Goal: Transaction & Acquisition: Purchase product/service

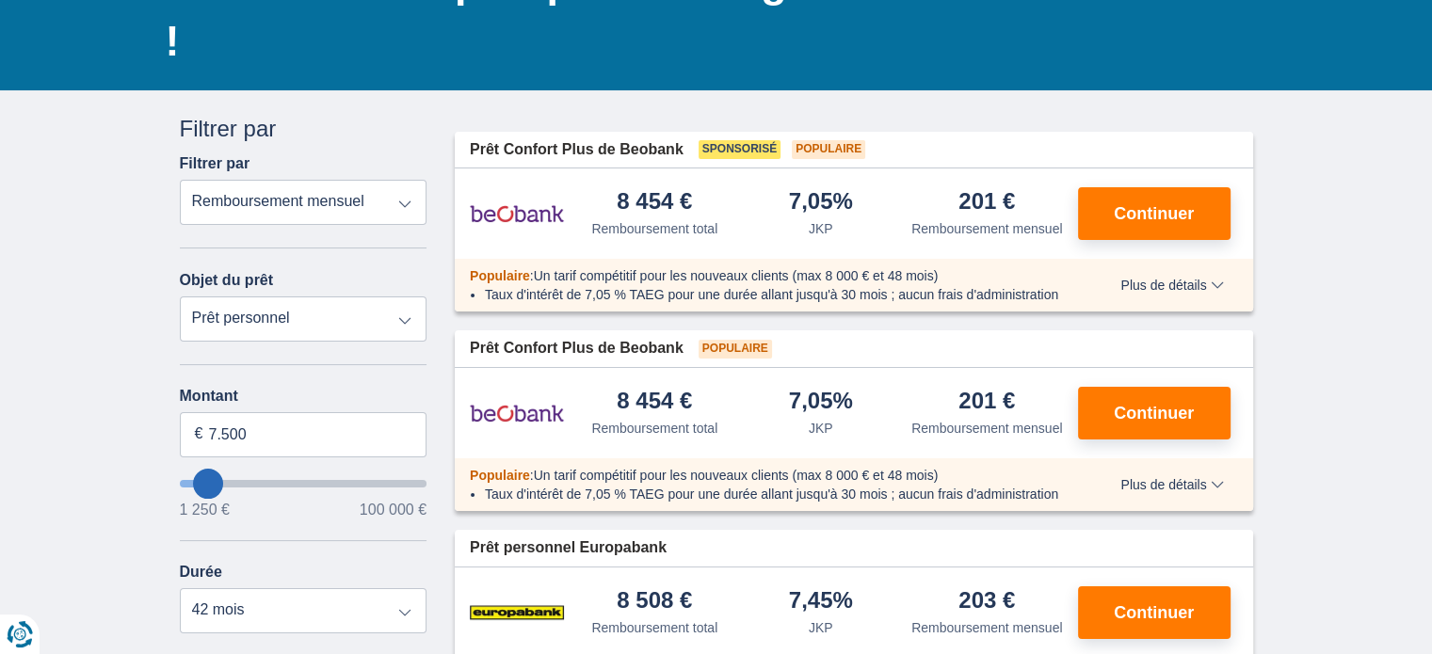
scroll to position [188, 0]
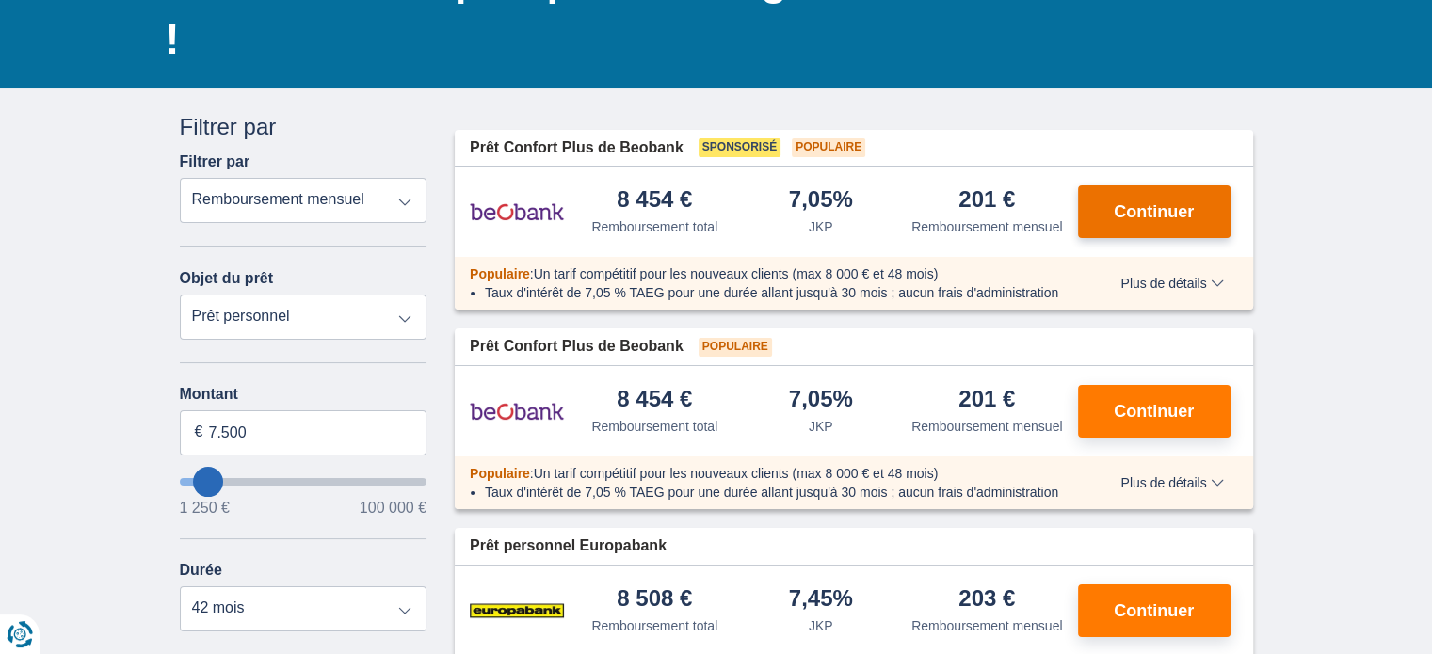
click at [1130, 202] on font "Continuer" at bounding box center [1154, 211] width 80 height 19
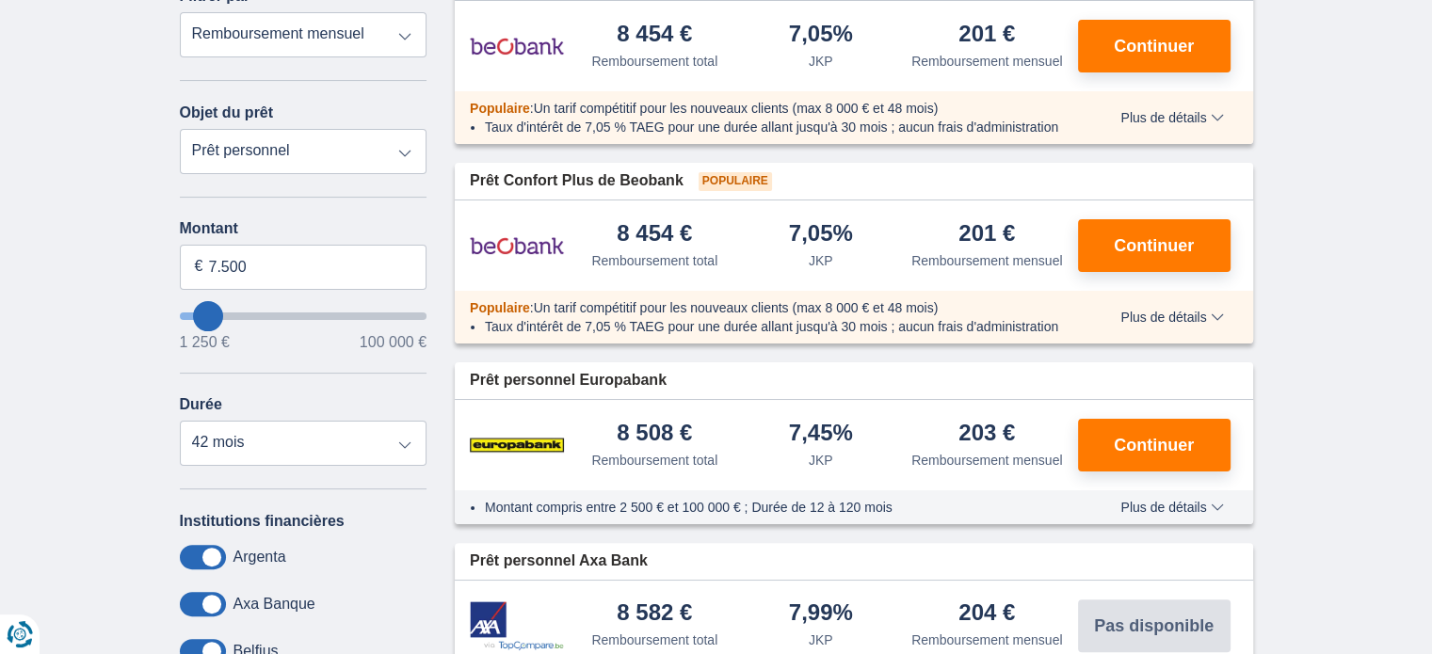
scroll to position [377, 0]
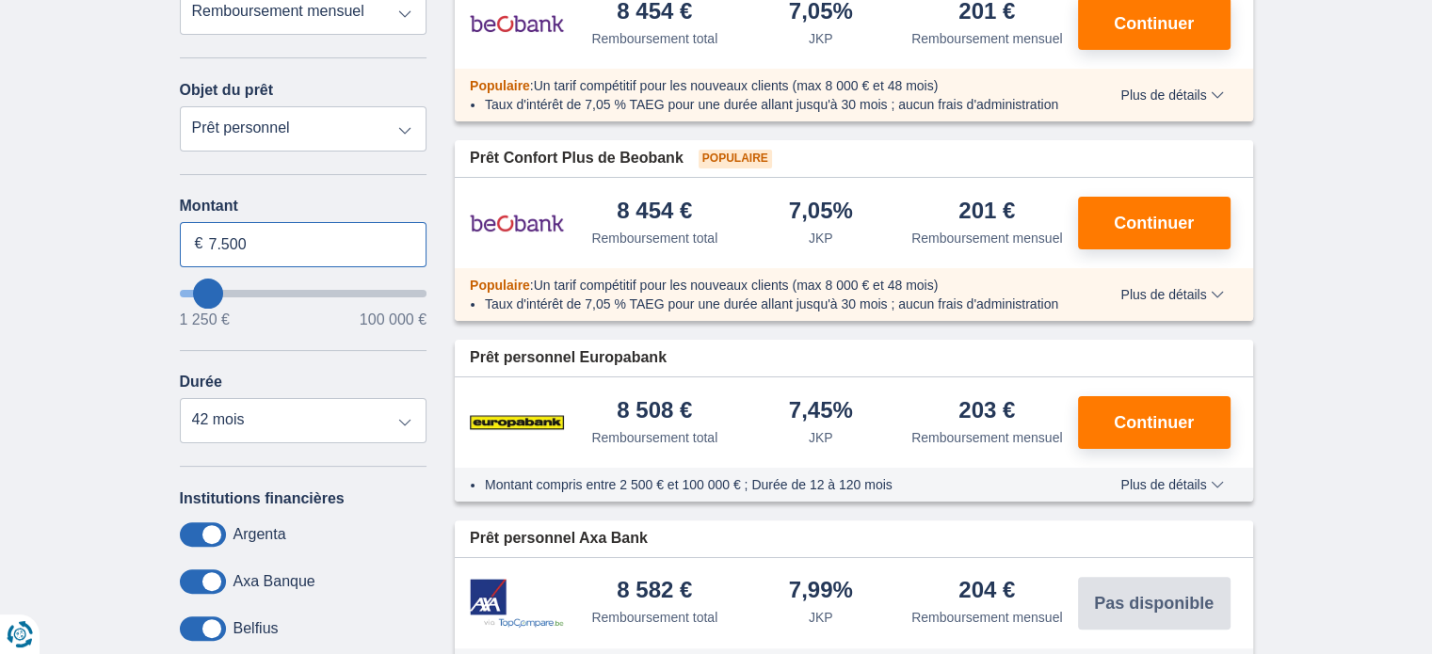
click at [215, 235] on input "7.500" at bounding box center [304, 244] width 248 height 45
type input "6.250"
type input "6250"
select select "42"
type input "7250"
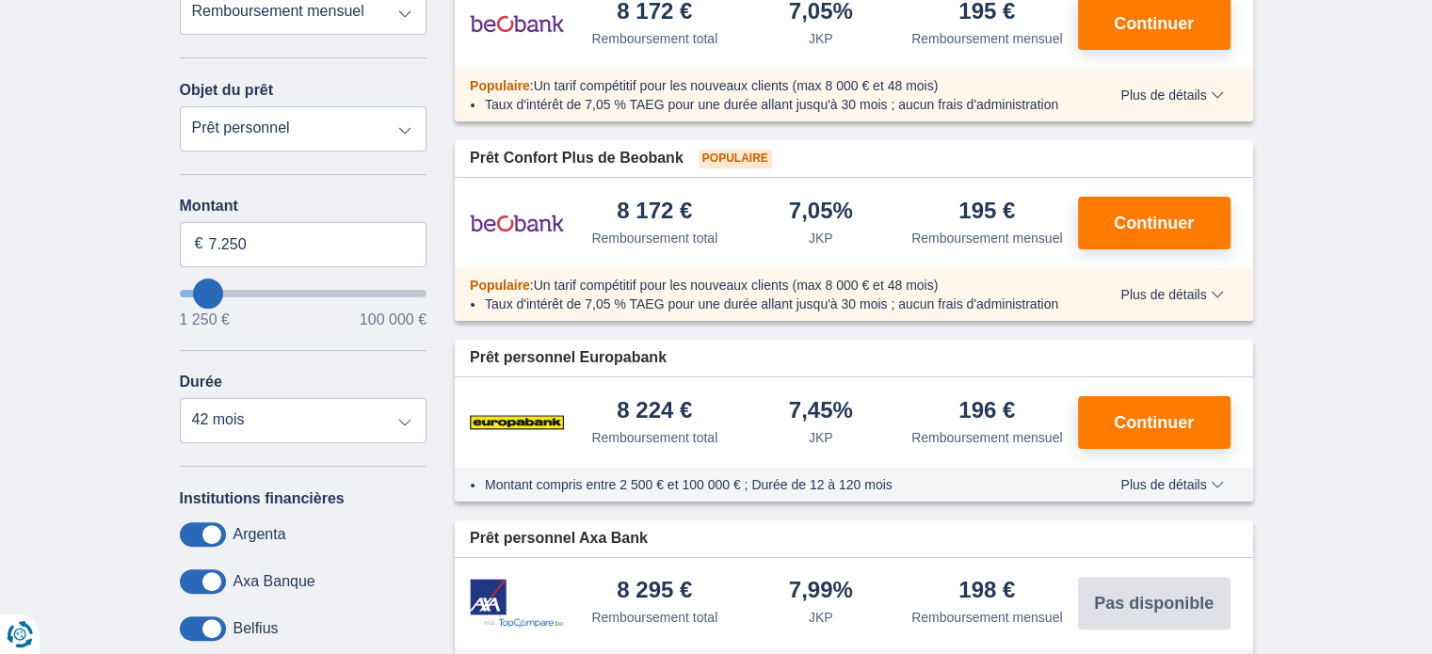
type input "9.250"
type input "10250"
type input "10.250"
select select "60"
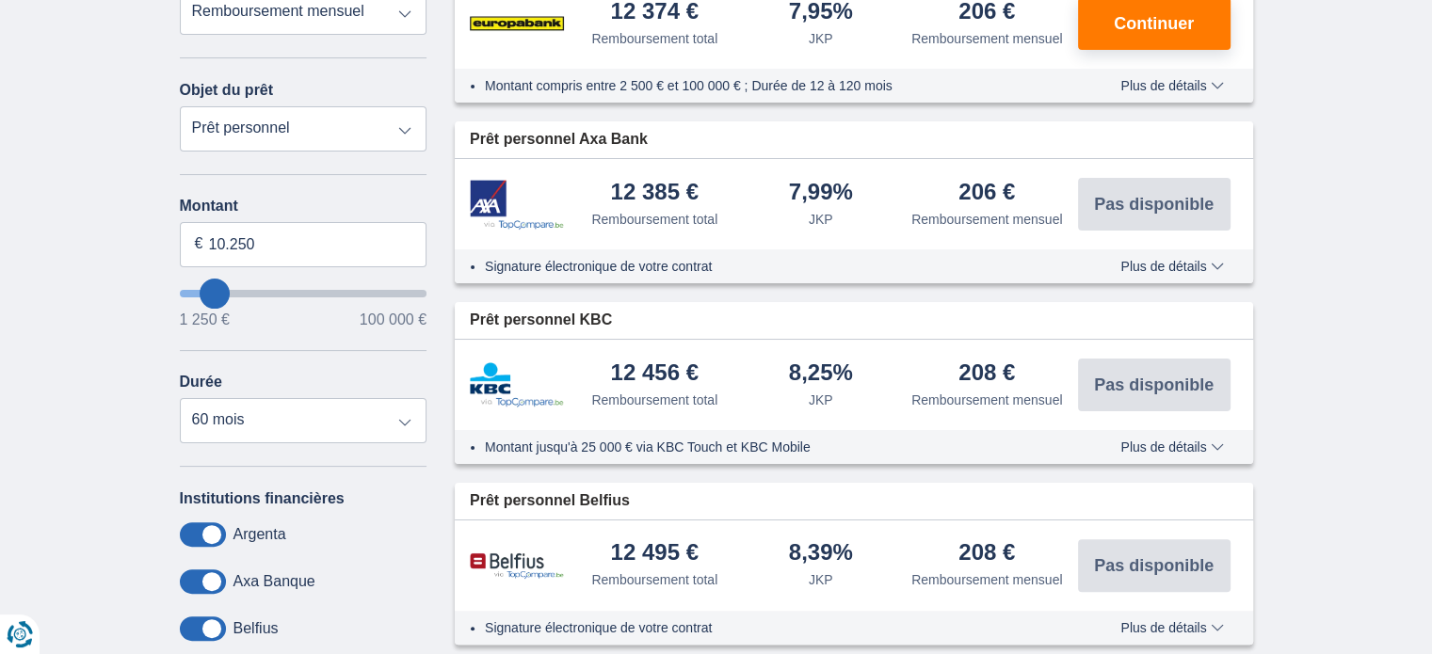
type input "9.250"
type input "9250"
select select "48"
type input "8.250"
type input "7250"
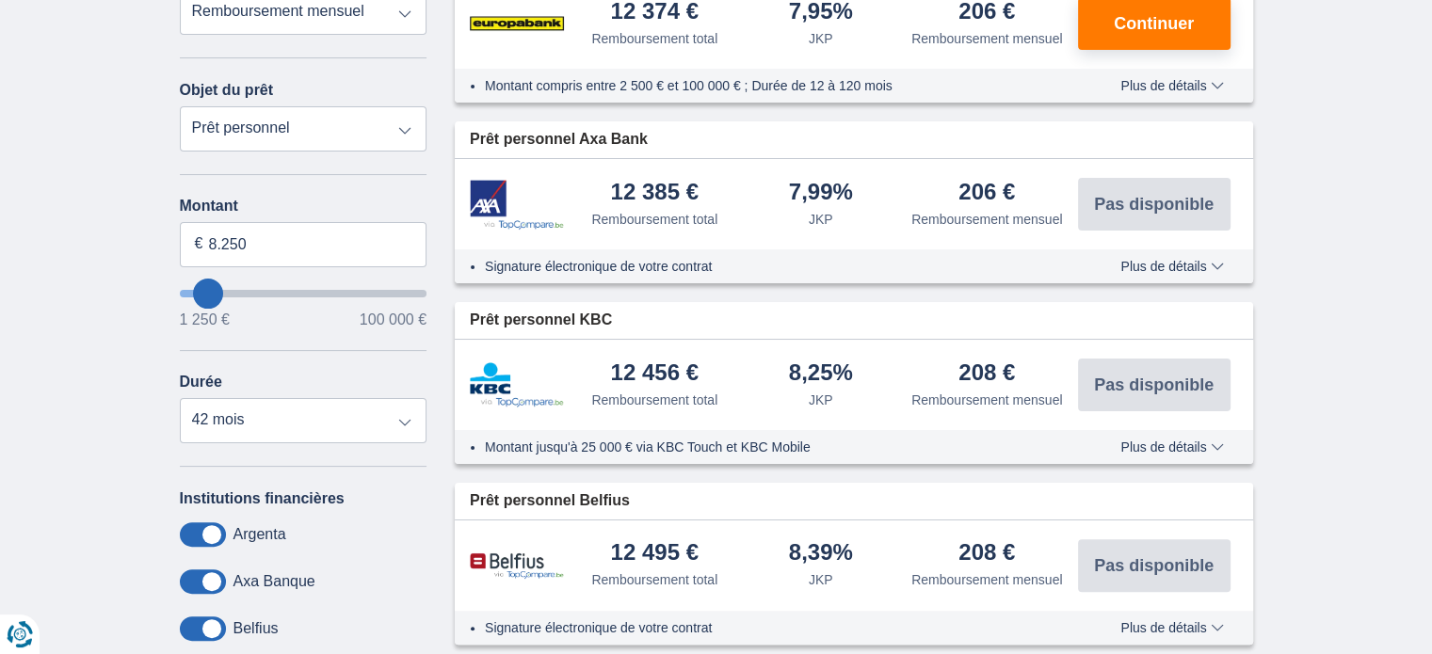
type input "7.250"
select select "42"
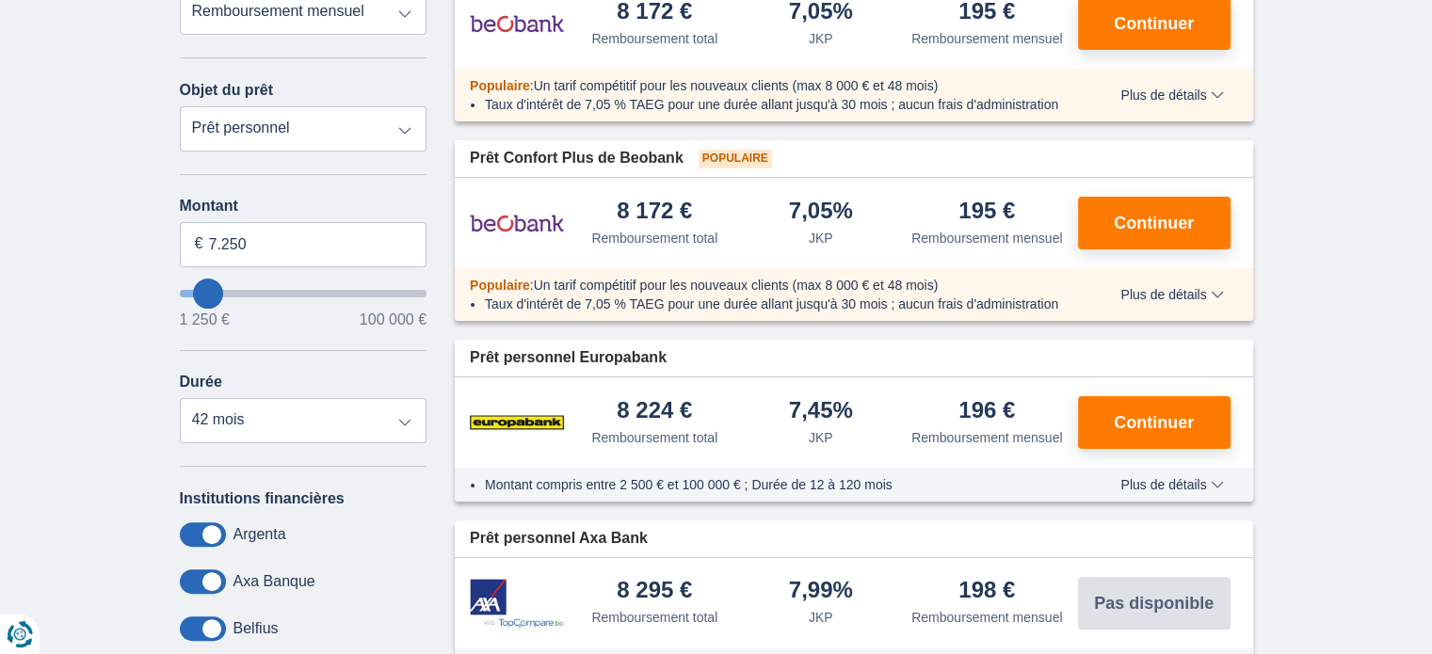
type input "6.250"
type input "6250"
type input "7.250"
type input "7250"
type input "8.250"
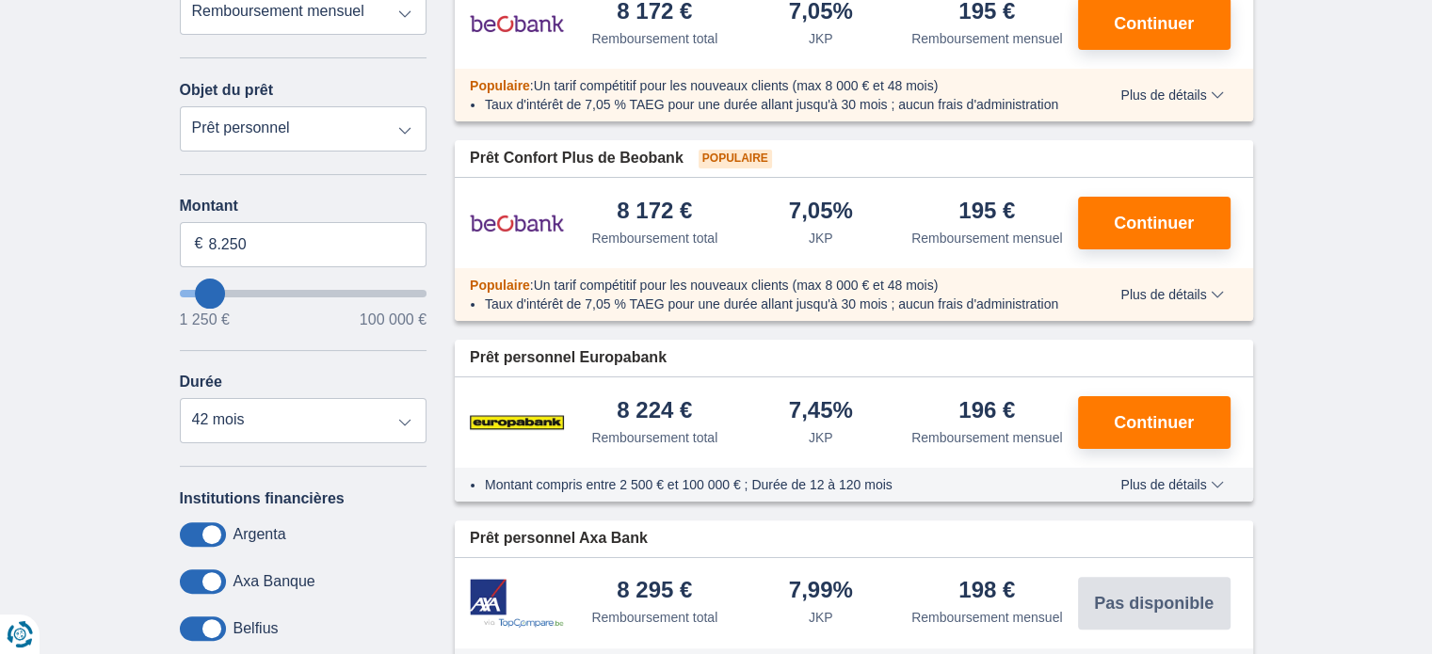
type input "8250"
select select "48"
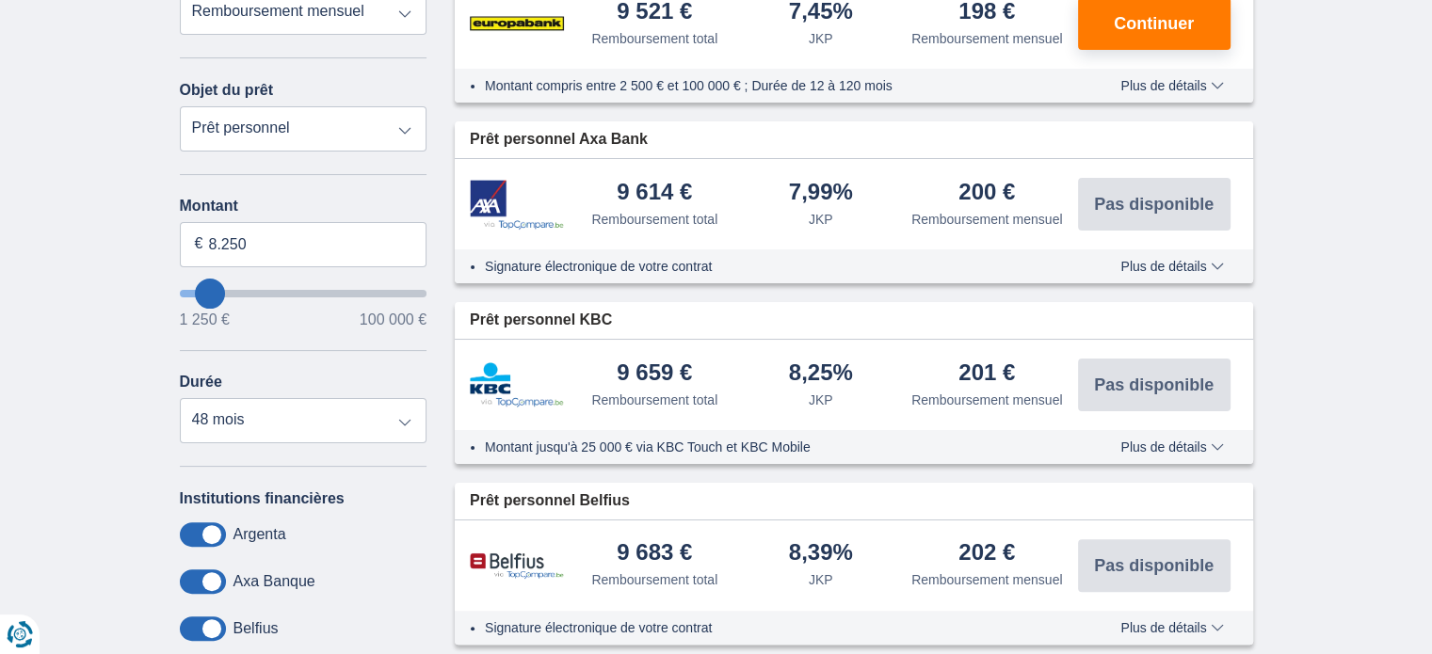
type input "6.250"
type input "6250"
select select "42"
type input "7.250"
type input "7250"
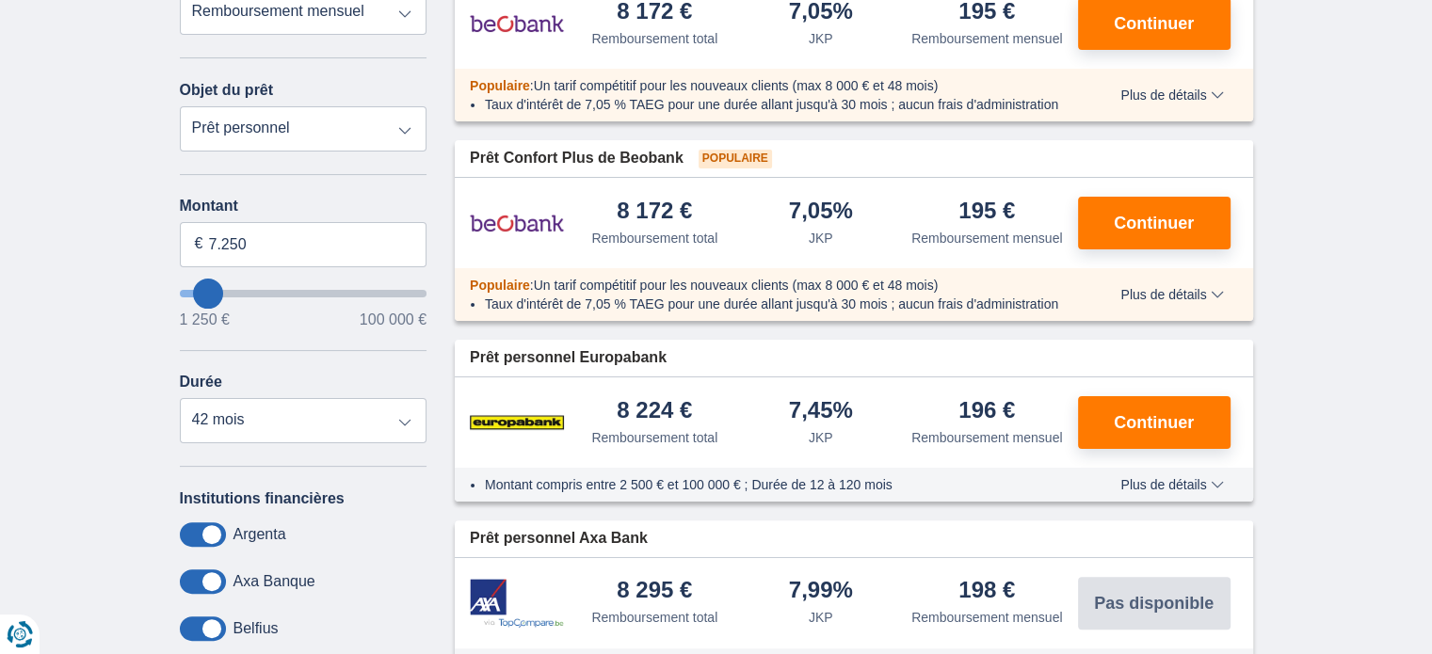
type input "9.250"
type input "10250"
type input "10.250"
select select "60"
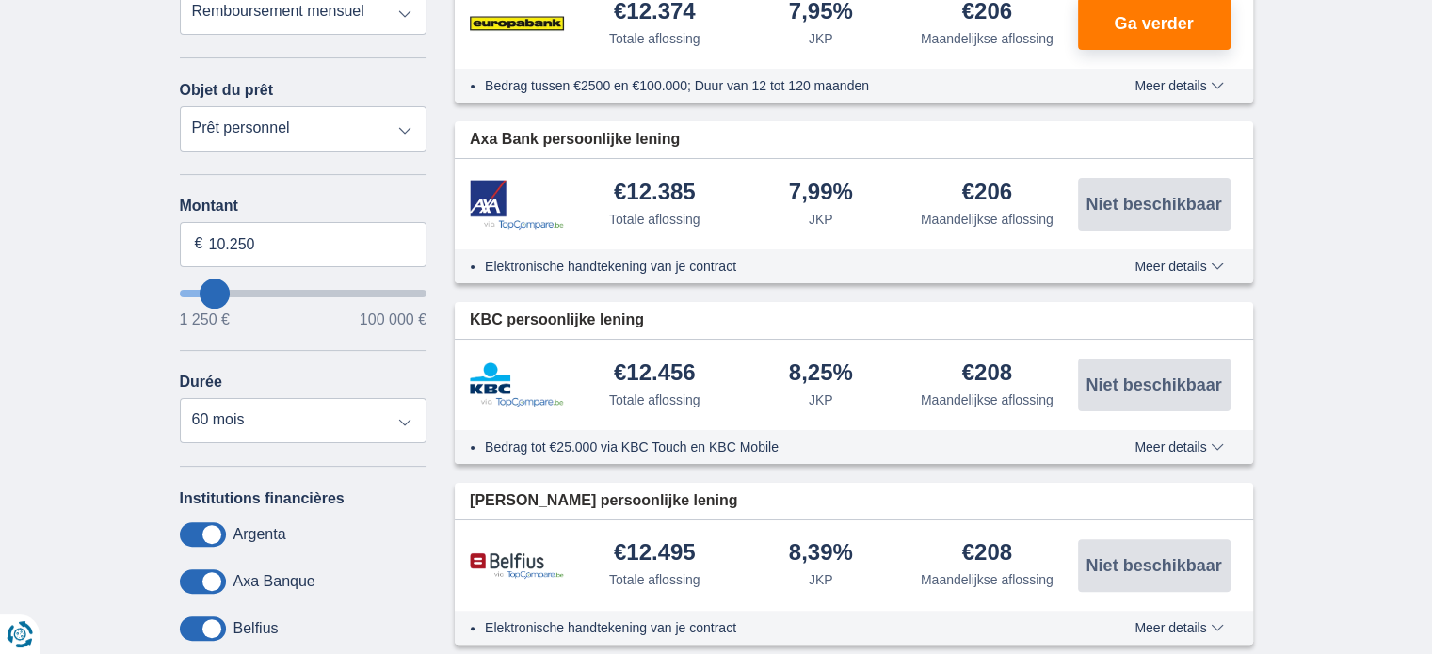
type input "9.250"
type input "9250"
select select "48"
type input "12250"
type input "12.250"
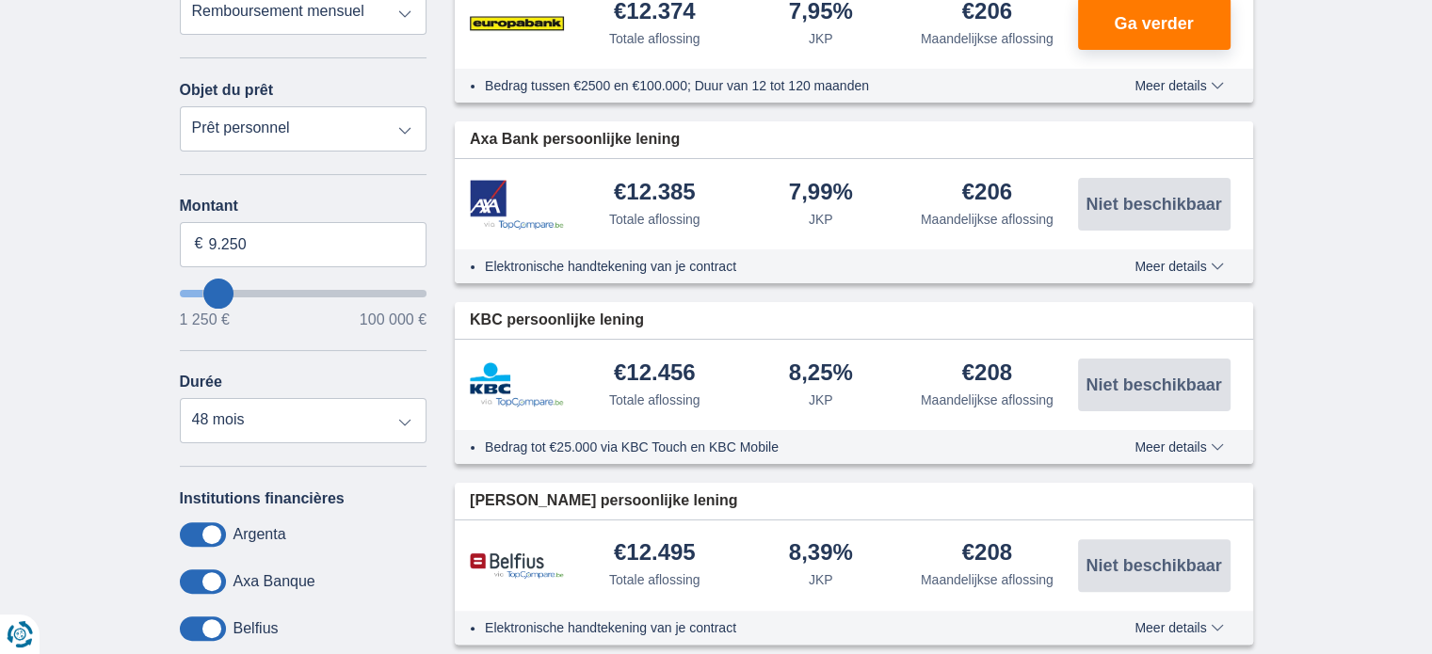
select select "60"
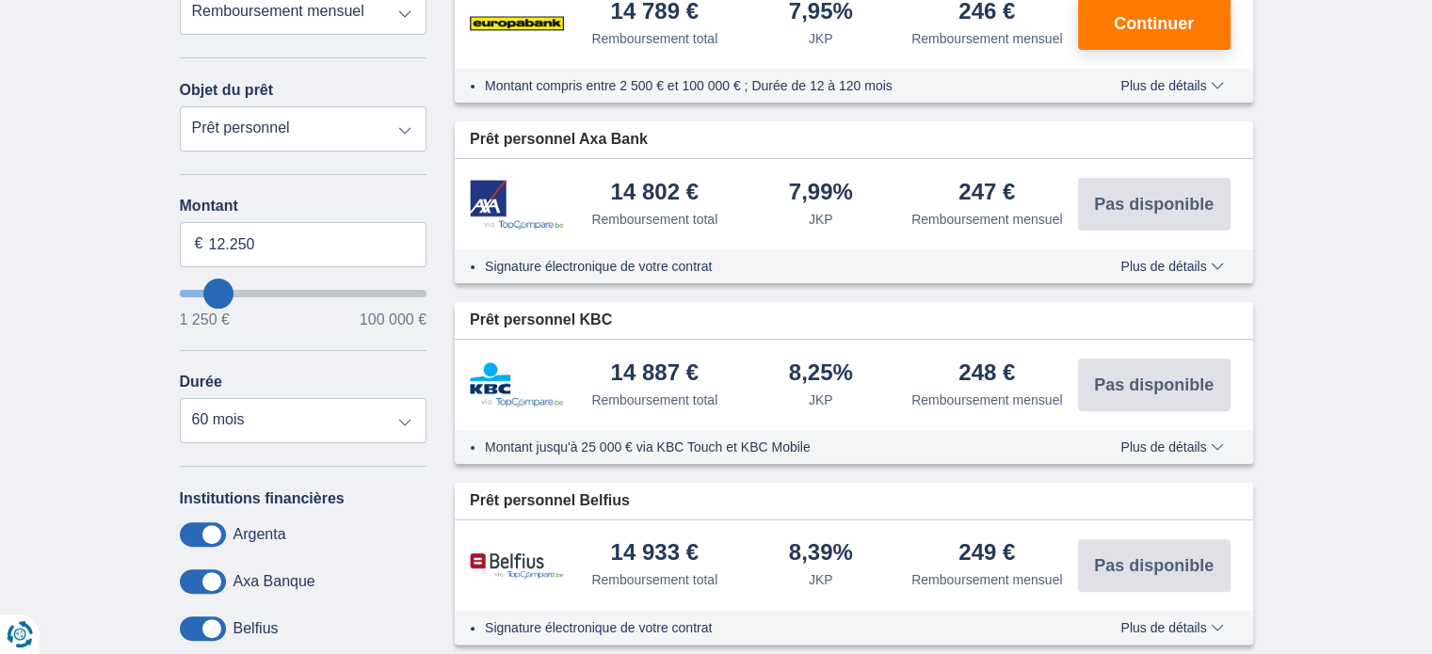
type input "11.250"
type input "11250"
type input "10.250"
type input "9250"
type input "9.250"
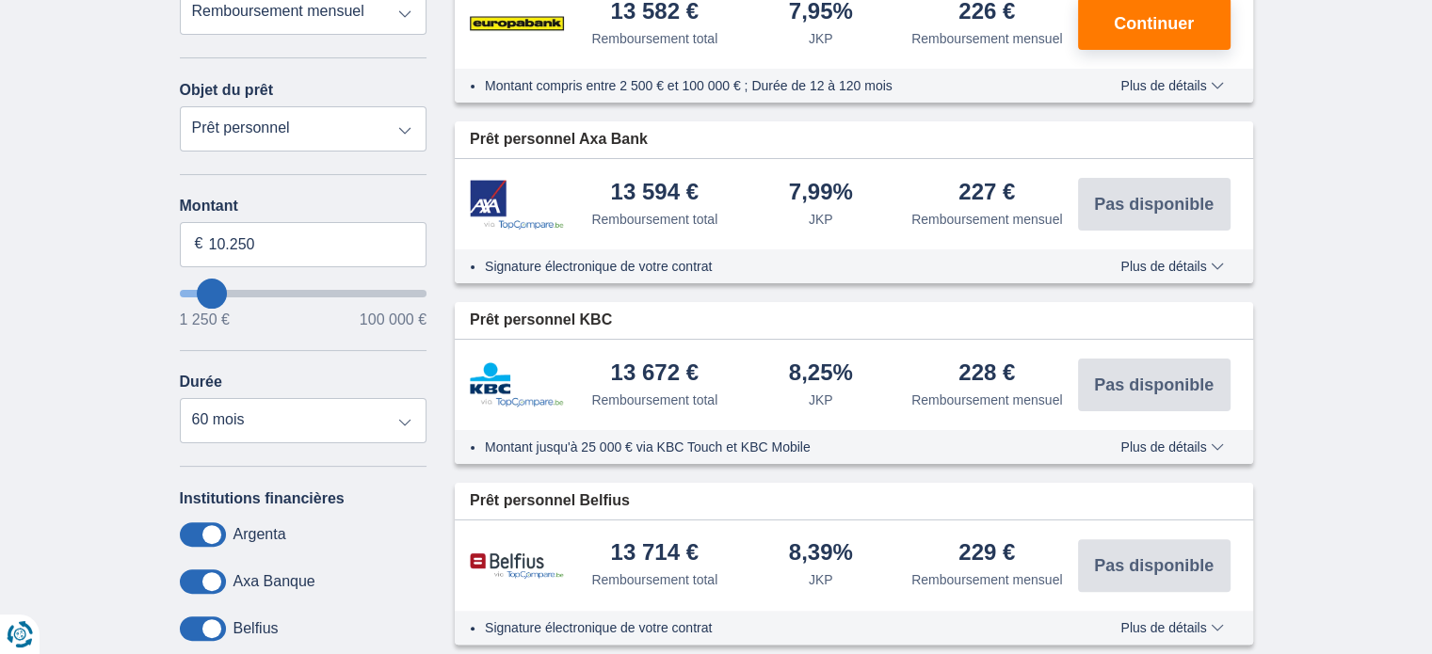
select select "48"
type input "8.250"
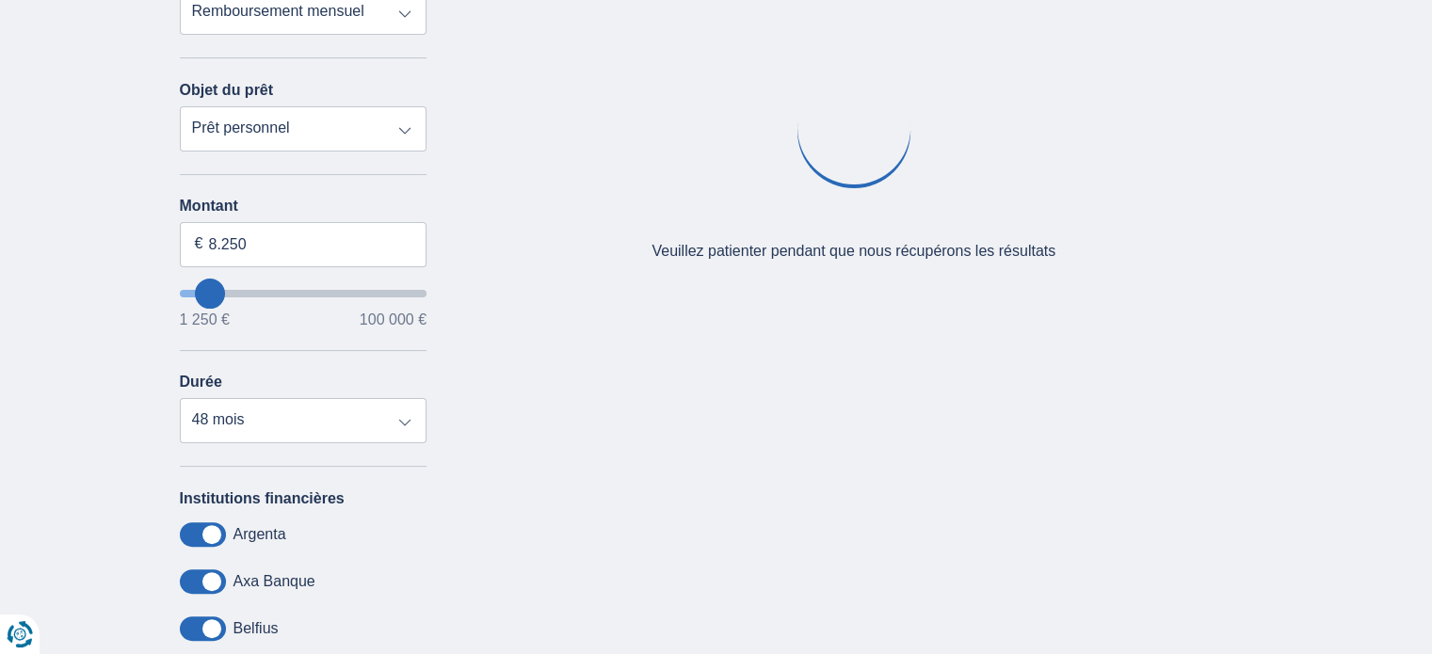
type input "8250"
click at [209, 290] on input "vouloir emprunter" at bounding box center [304, 294] width 248 height 8
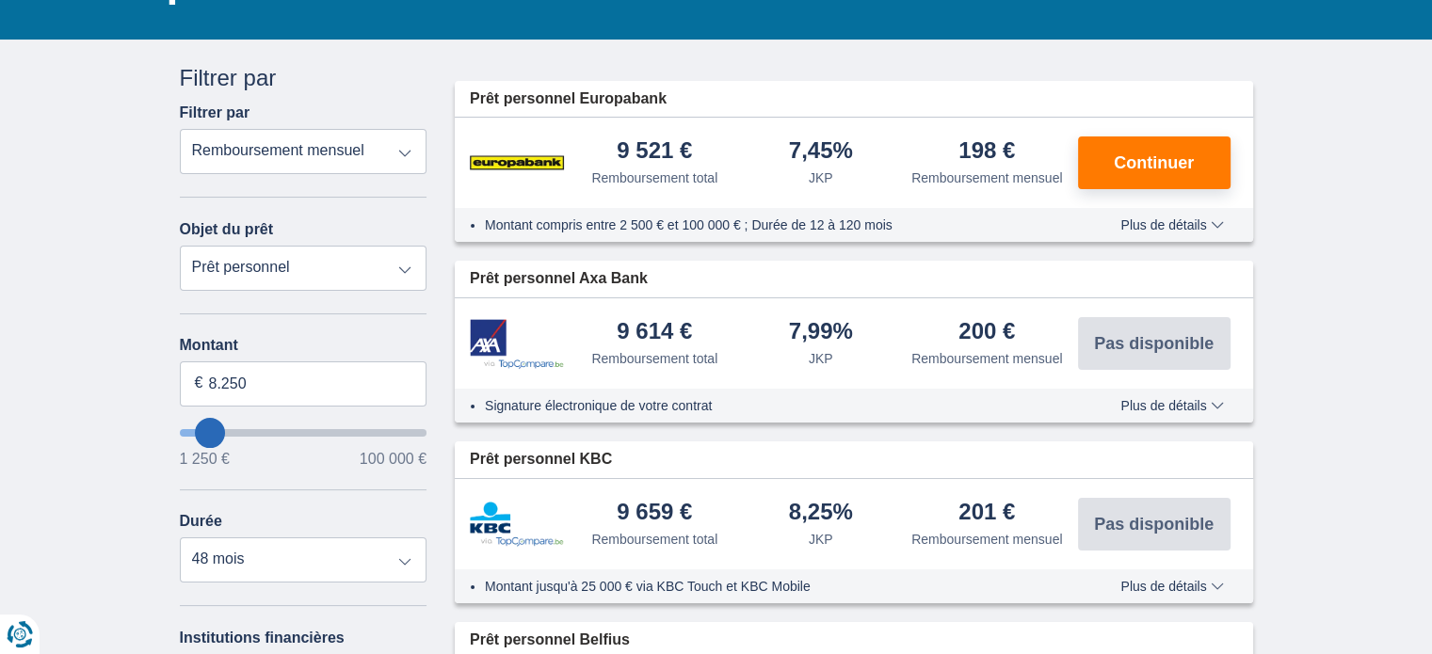
scroll to position [282, 0]
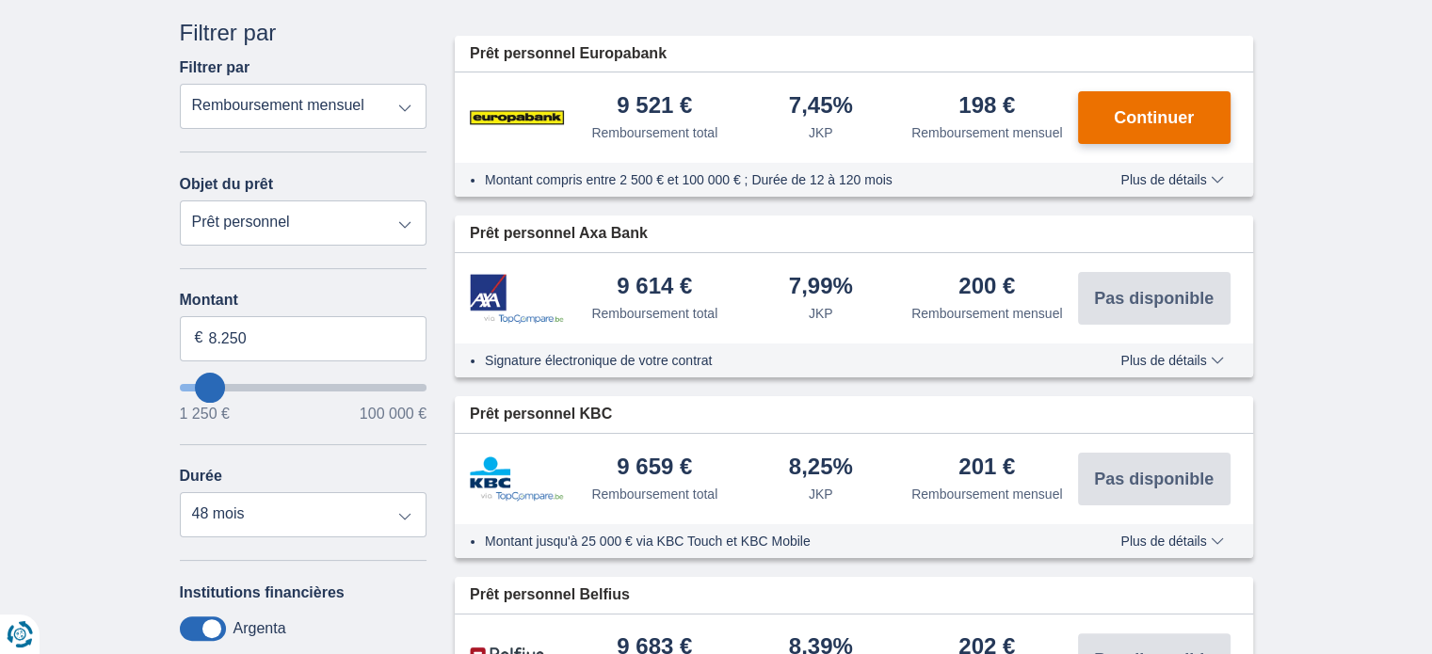
click at [1127, 112] on font "Continuer" at bounding box center [1154, 117] width 80 height 19
